Goal: Information Seeking & Learning: Learn about a topic

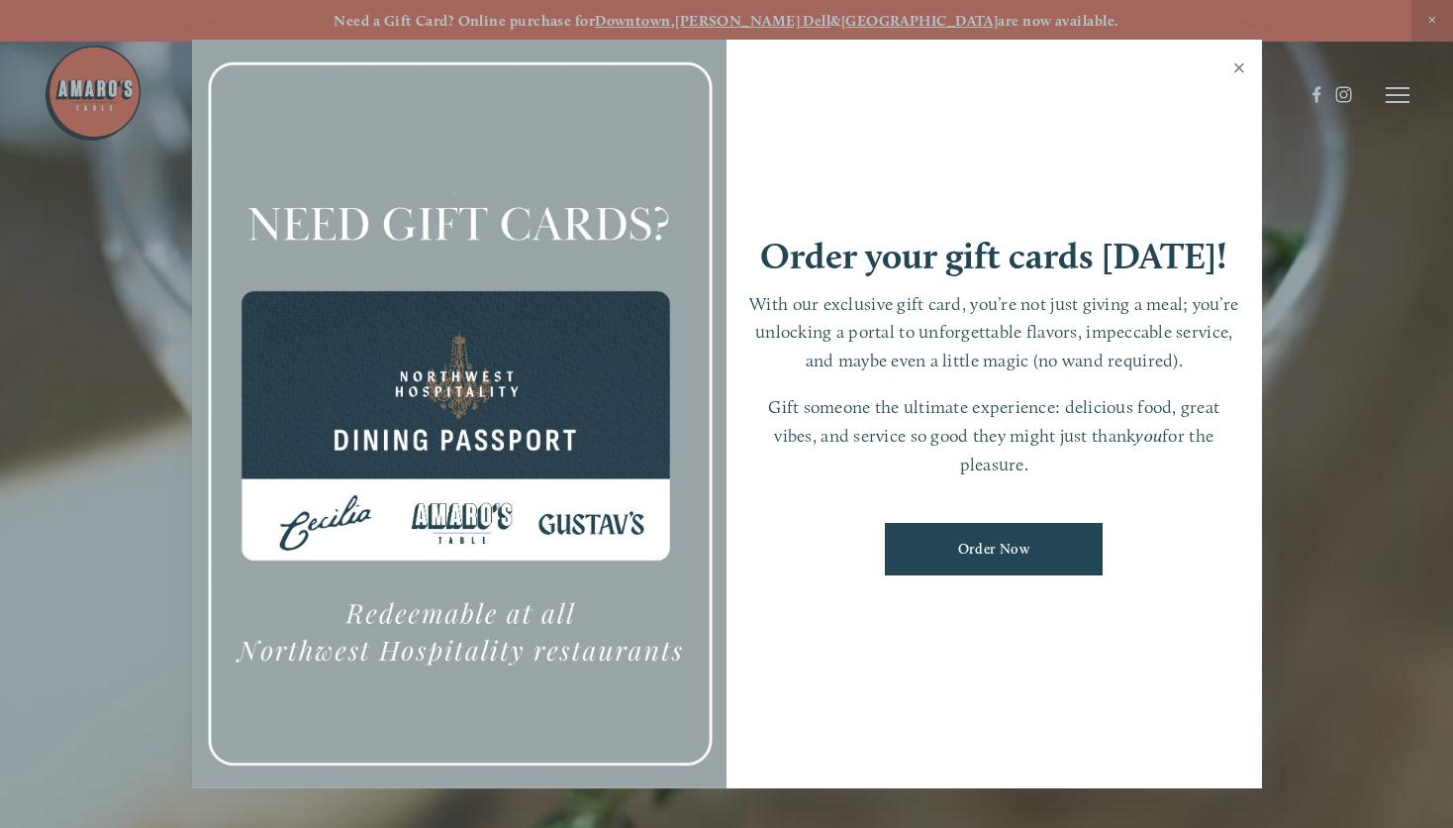
click at [1241, 72] on link "Close" at bounding box center [1240, 70] width 39 height 55
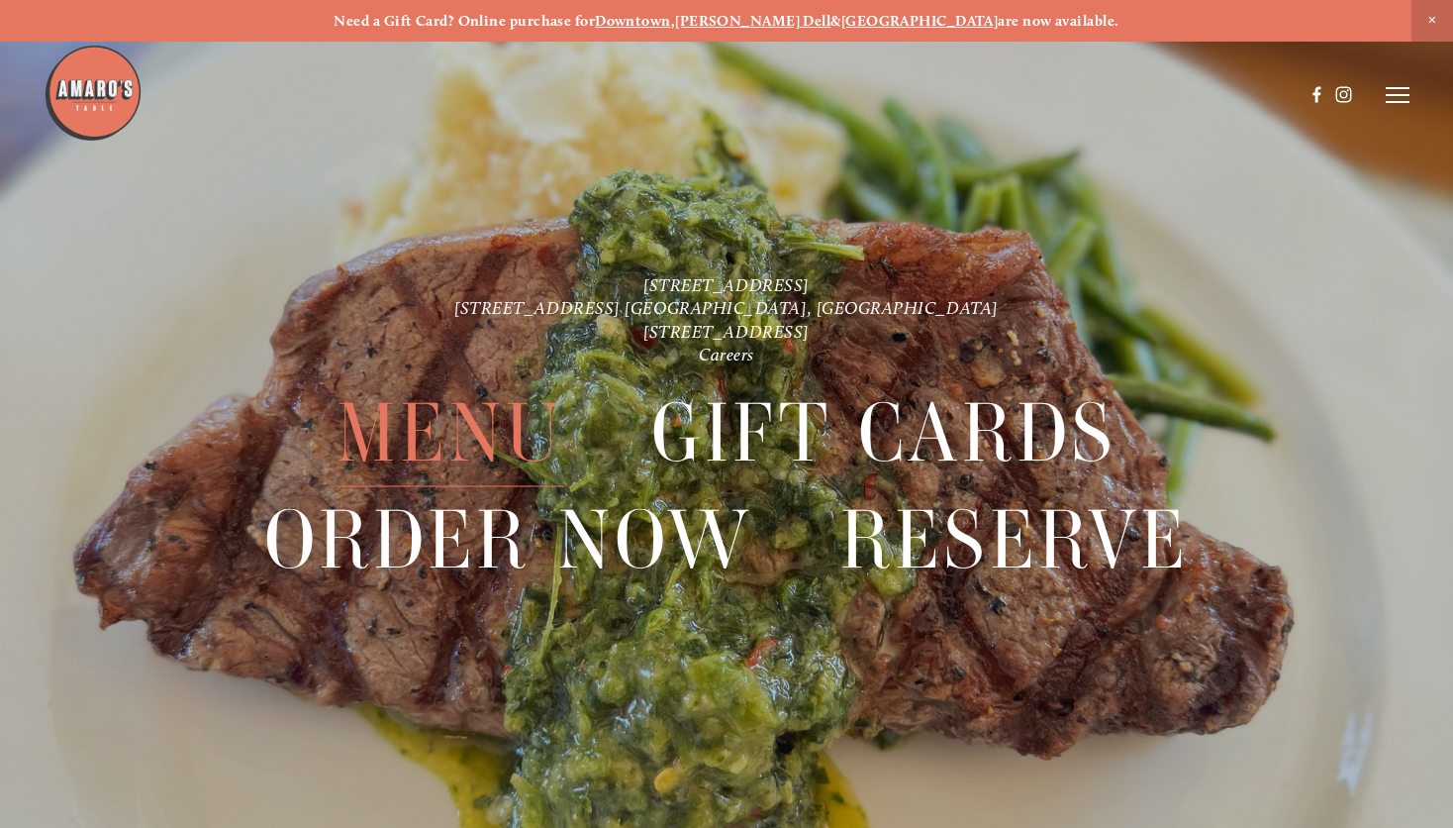
click at [476, 424] on span "Menu" at bounding box center [451, 434] width 228 height 106
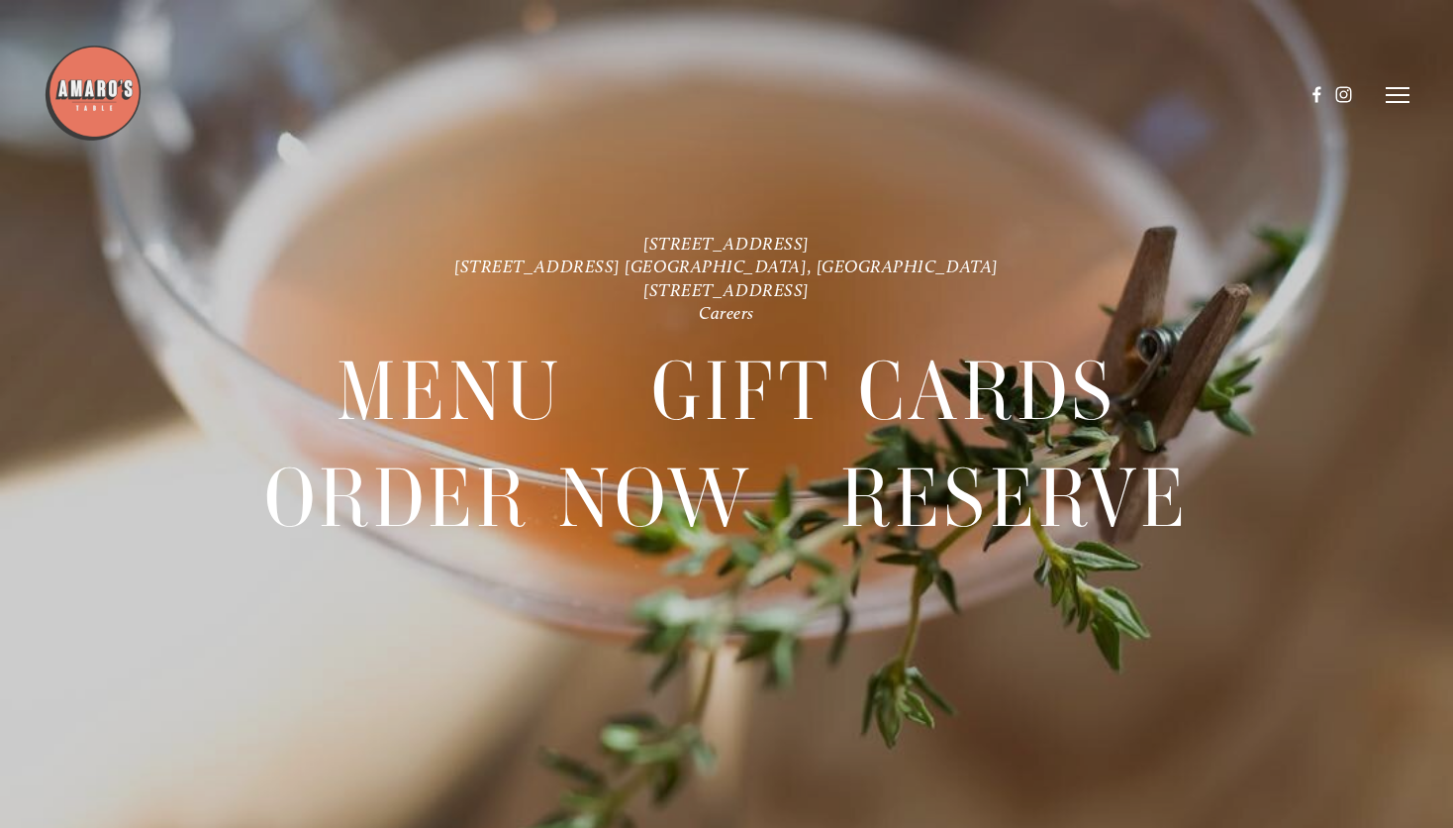
scroll to position [42, 0]
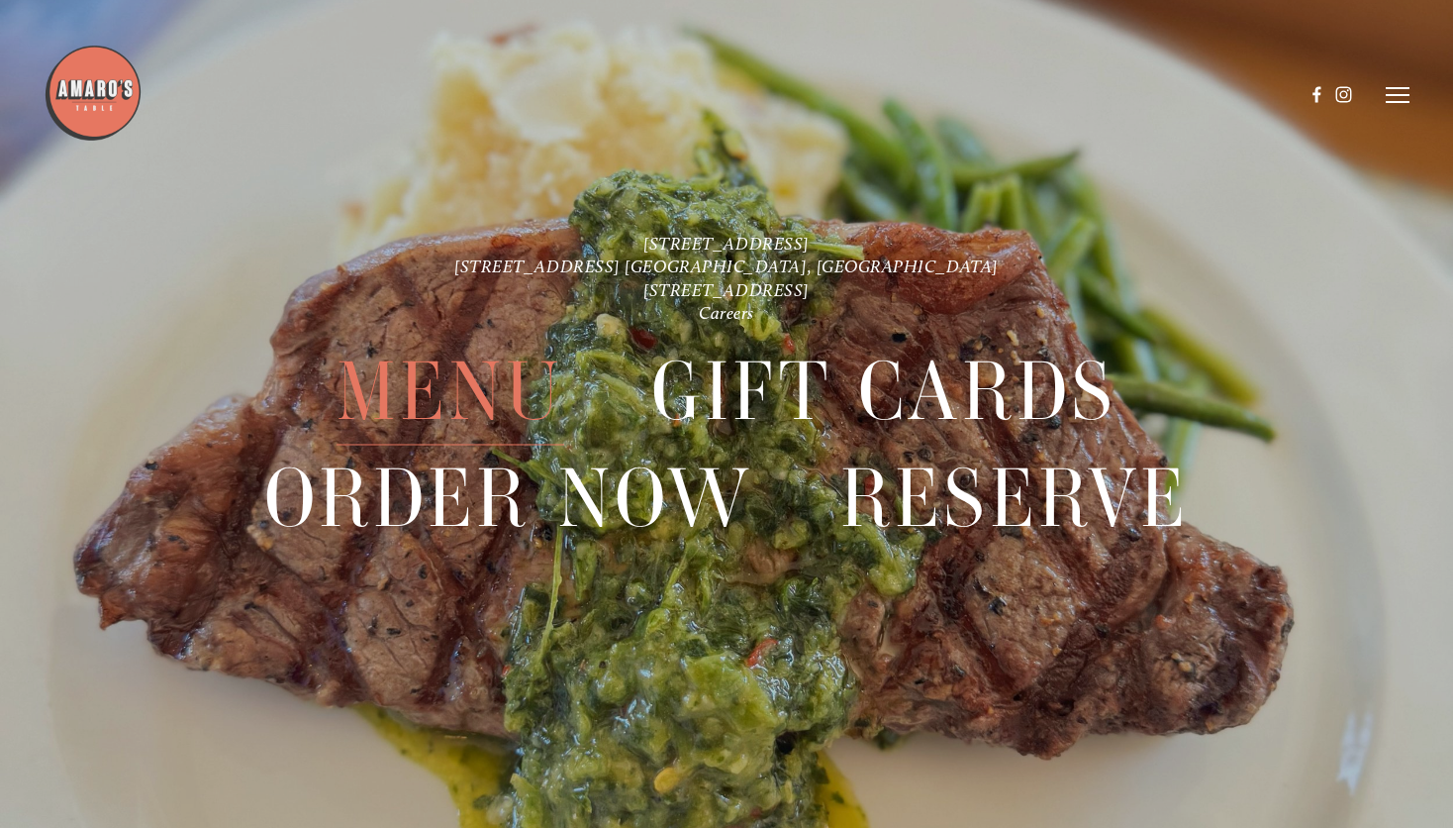
click at [477, 396] on span "Menu" at bounding box center [451, 393] width 228 height 106
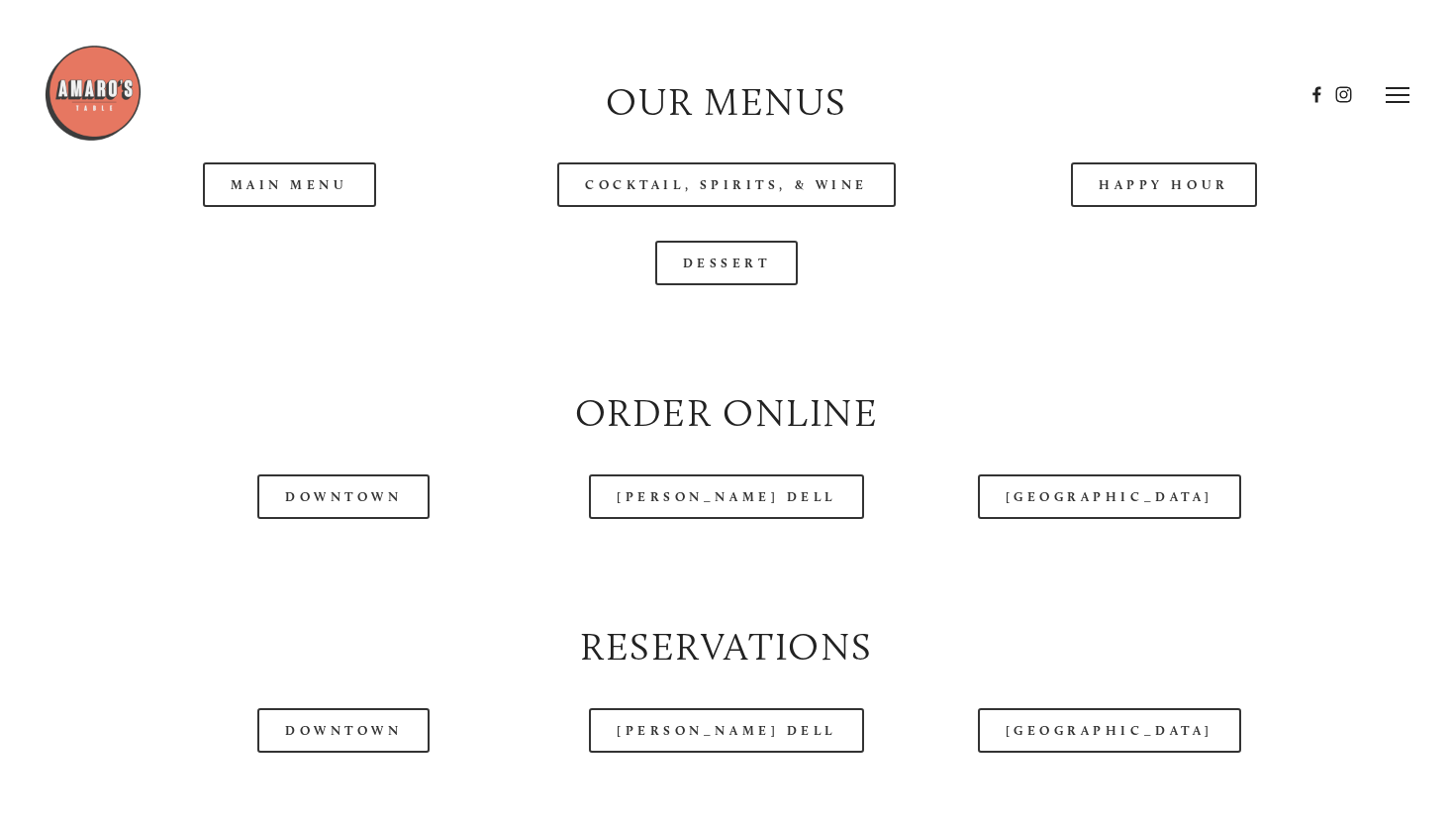
scroll to position [1982, 0]
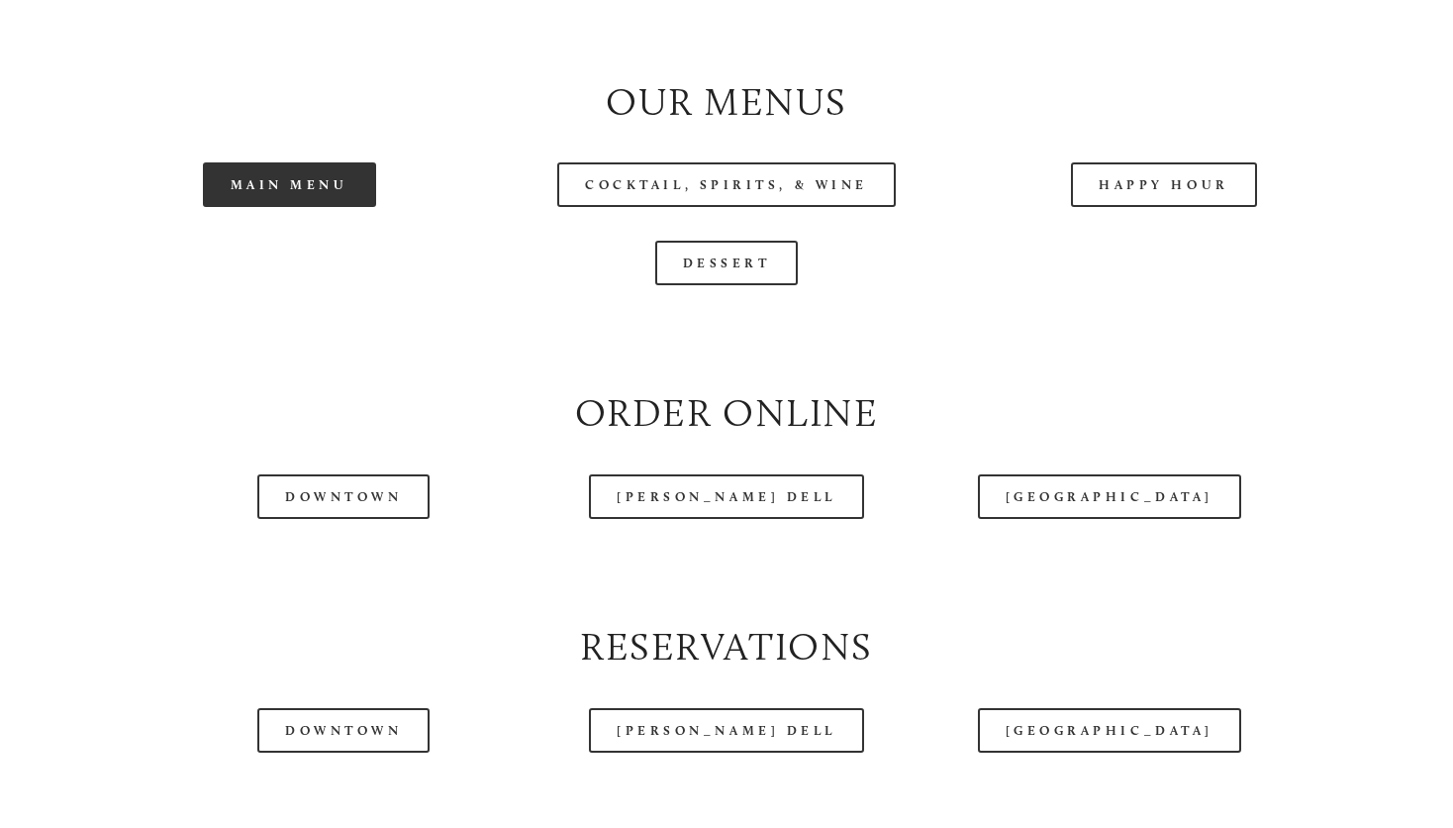
click at [325, 199] on link "Main Menu" at bounding box center [289, 184] width 173 height 45
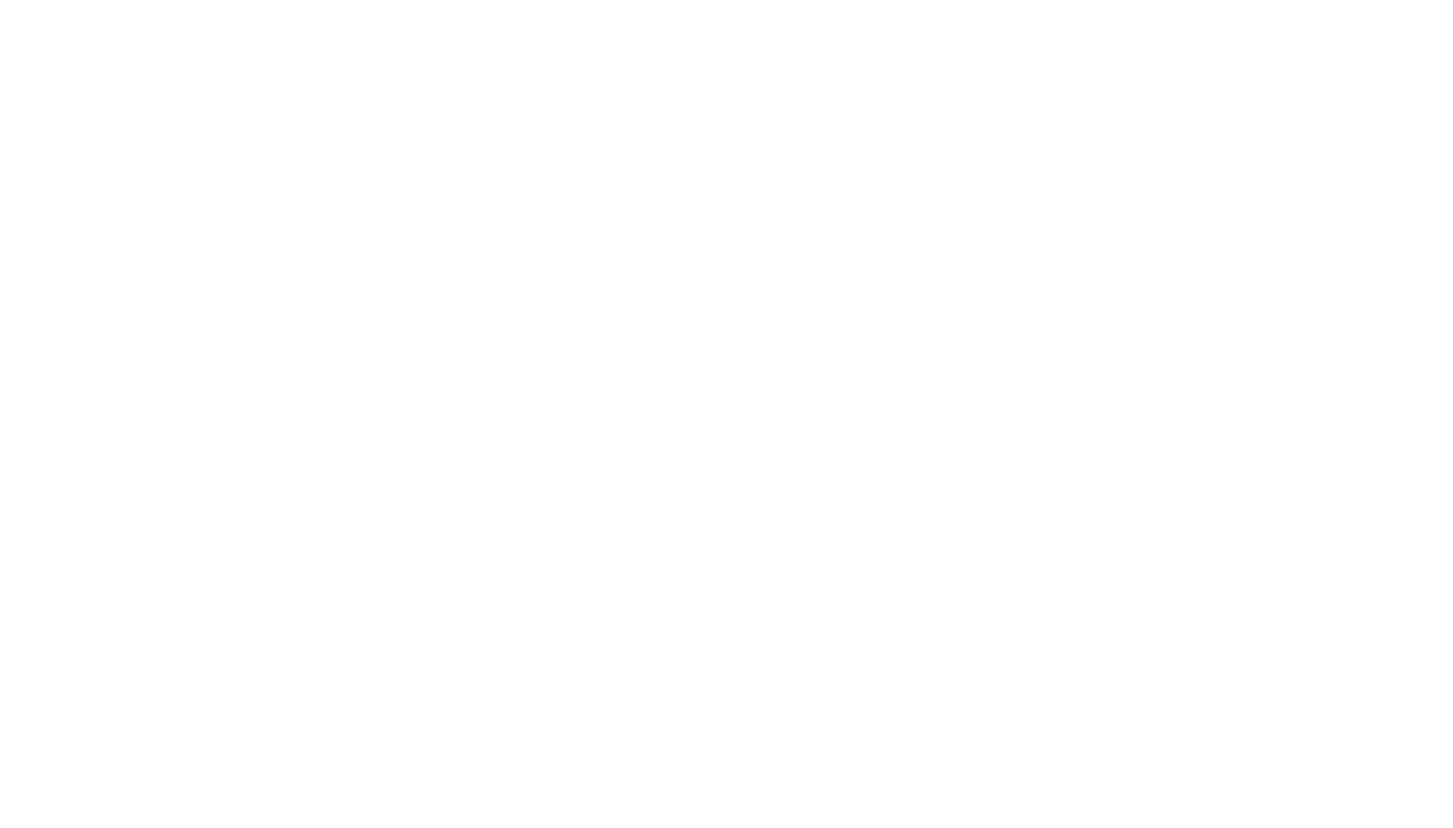
scroll to position [42, 0]
